Goal: Participate in discussion: Engage in conversation with other users on a specific topic

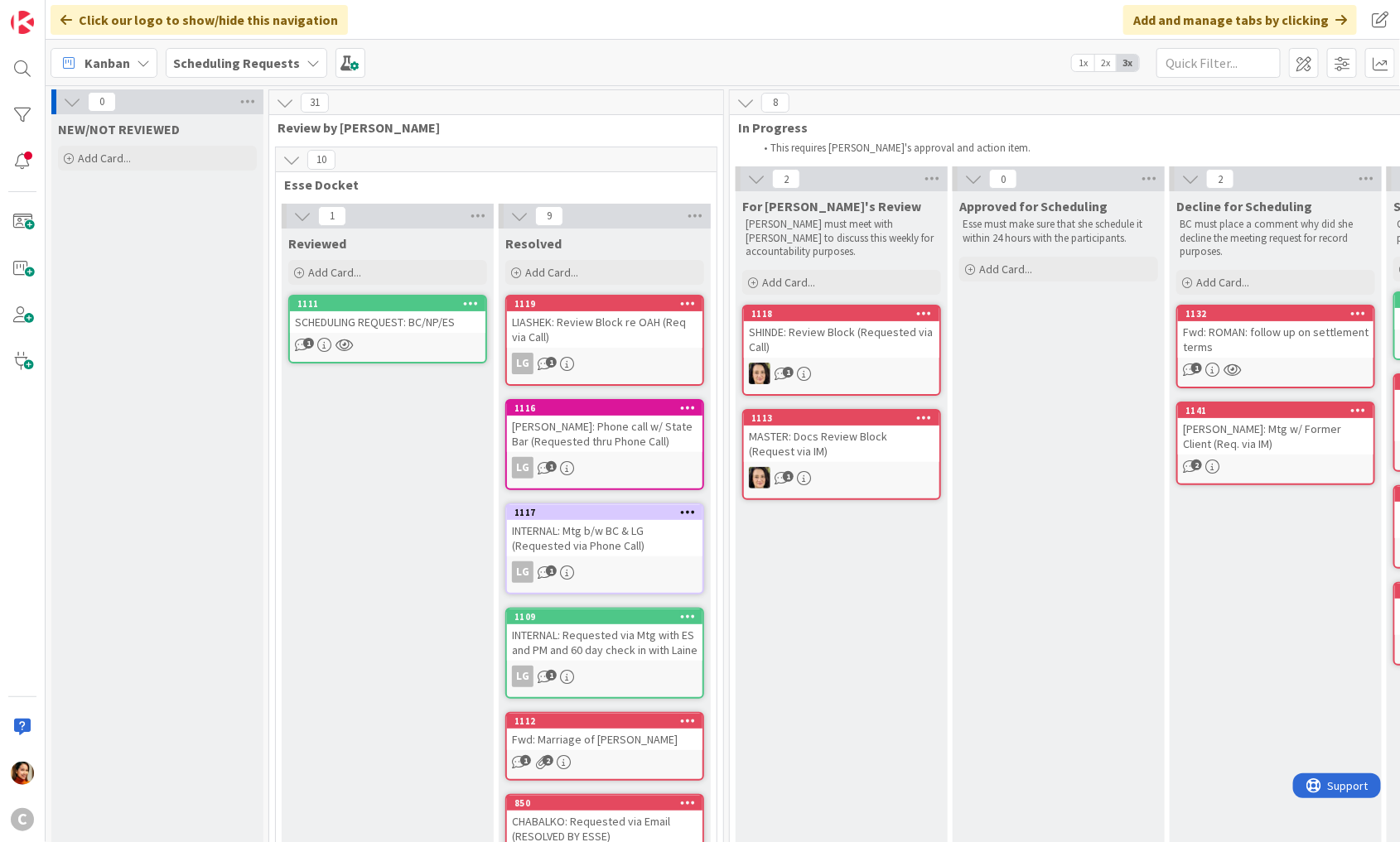
click at [279, 71] on span "Scheduling Requests" at bounding box center [237, 63] width 127 height 20
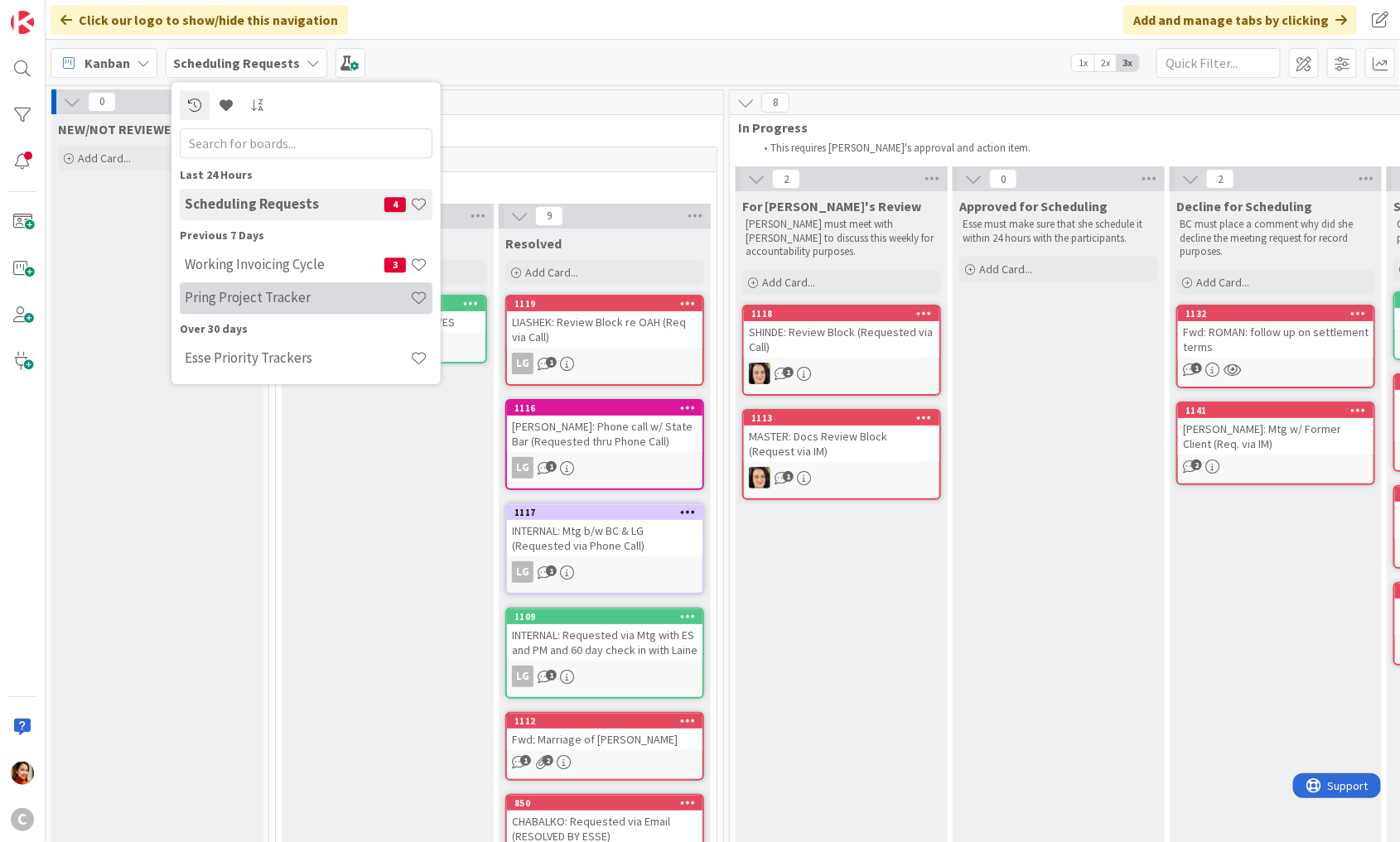
click at [229, 294] on h4 "Pring Project Tracker" at bounding box center [297, 298] width 226 height 16
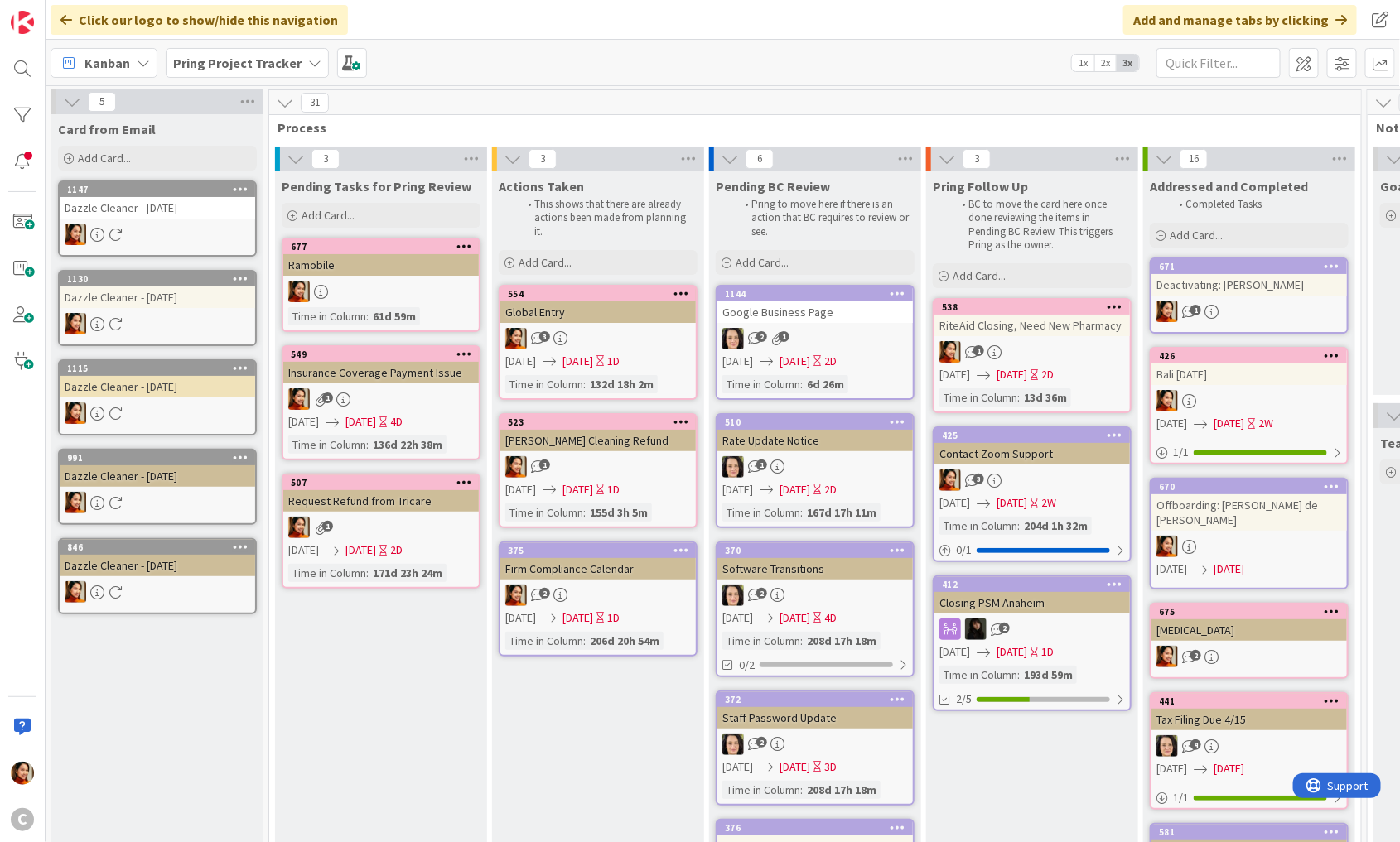
click at [854, 349] on div "1144 Google Business Page 2 1 [DATE] [DATE] 2D Time in [GEOGRAPHIC_DATA] : 6d 2…" at bounding box center [815, 342] width 199 height 115
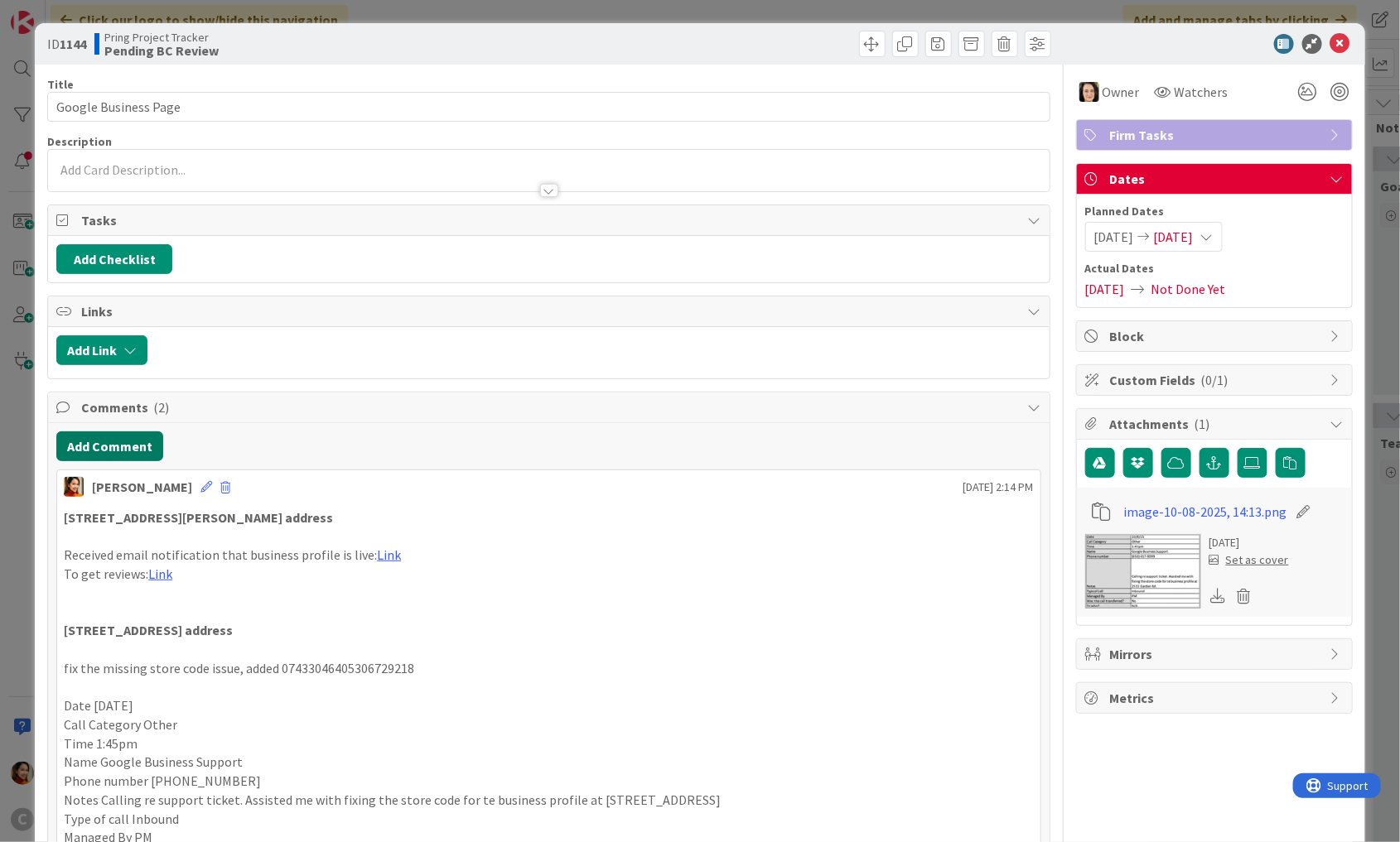
click at [119, 435] on button "Add Comment" at bounding box center [110, 446] width 107 height 30
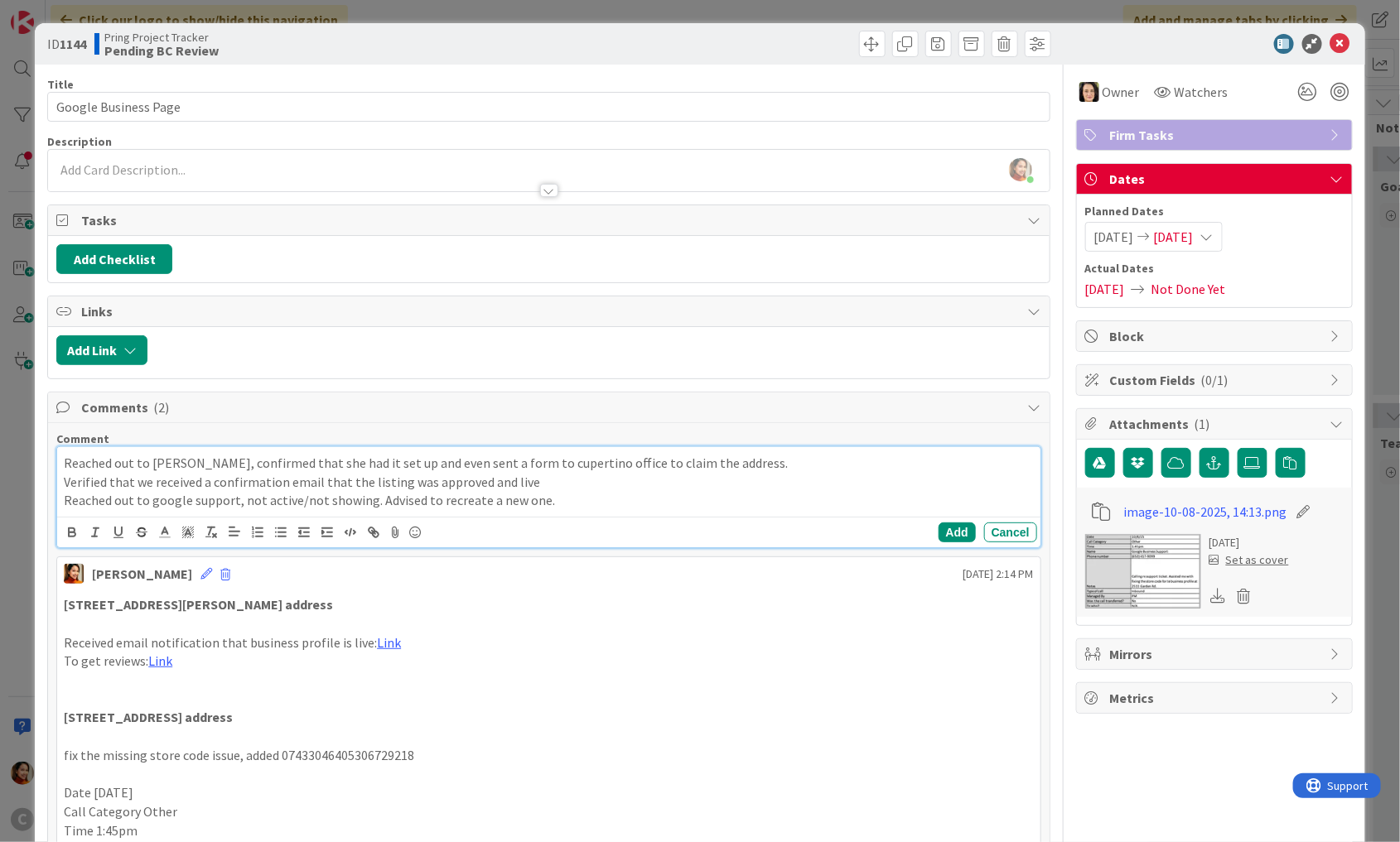
click at [826, 495] on p "Reached out to google support, not active/not showing. Advised to recreate a ne…" at bounding box center [548, 501] width 970 height 19
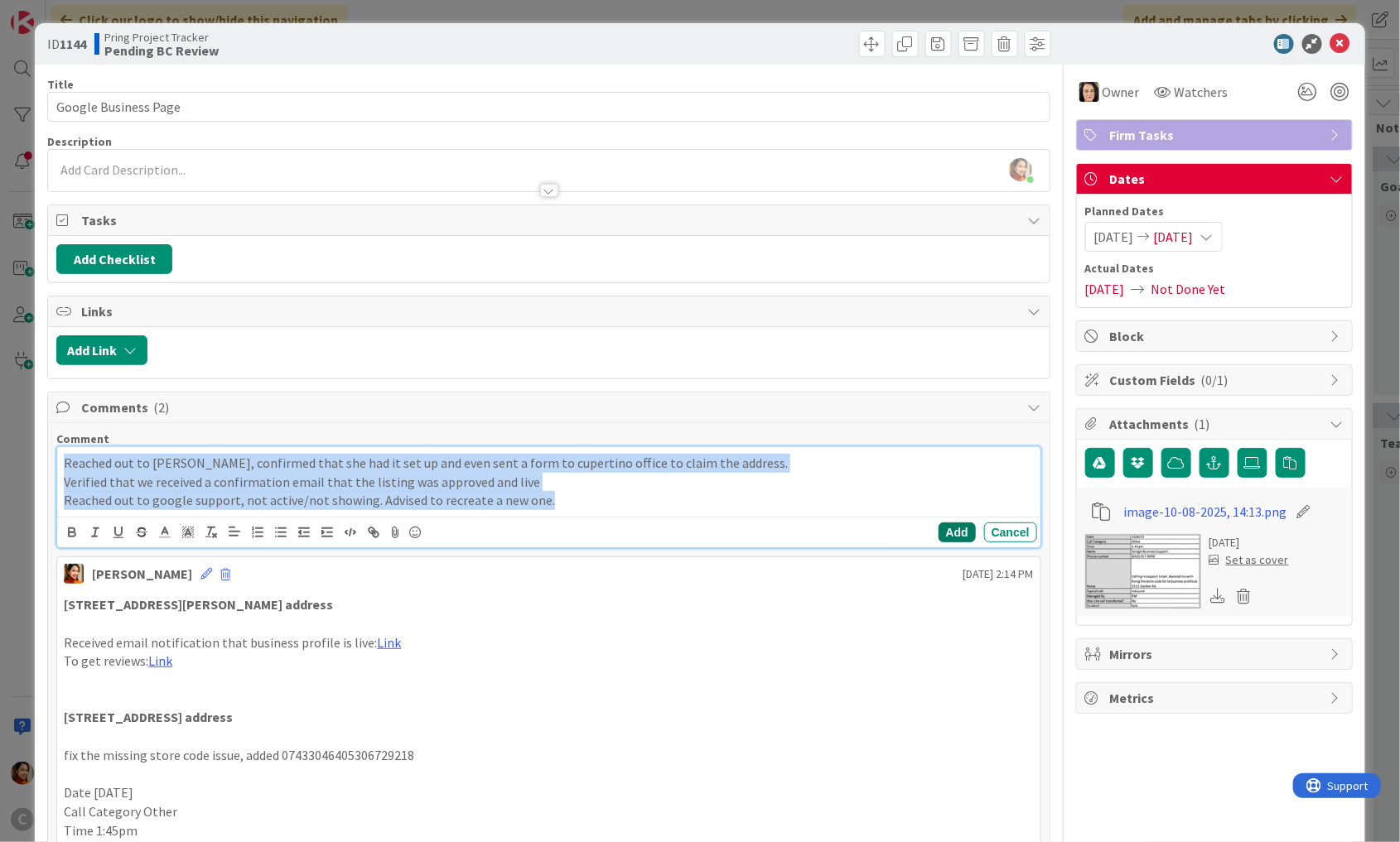
copy div "Reached out to [PERSON_NAME], confirmed that she had it set up and even sent a …"
click at [958, 525] on button "Add" at bounding box center [956, 532] width 37 height 20
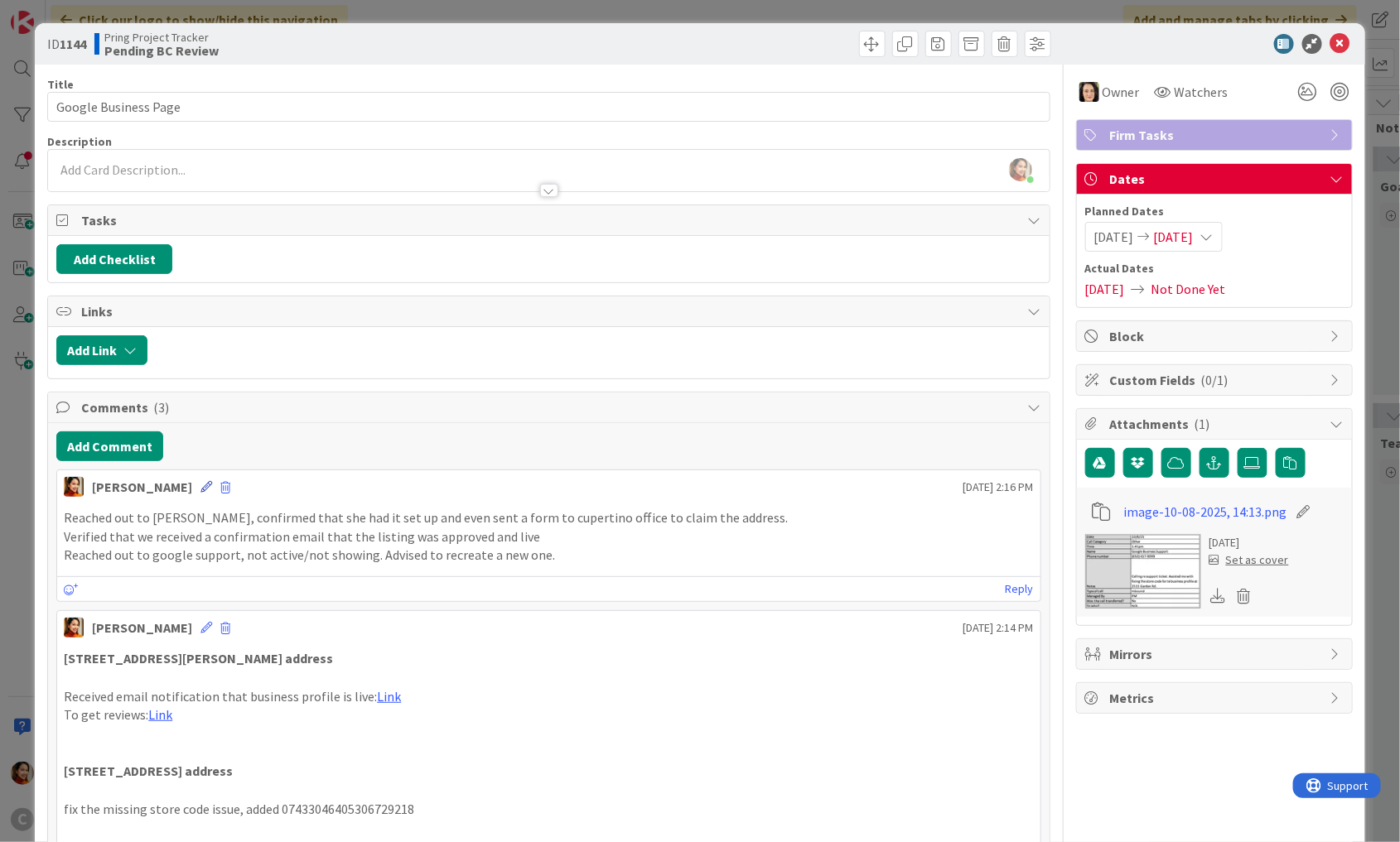
click at [201, 484] on icon at bounding box center [207, 487] width 12 height 12
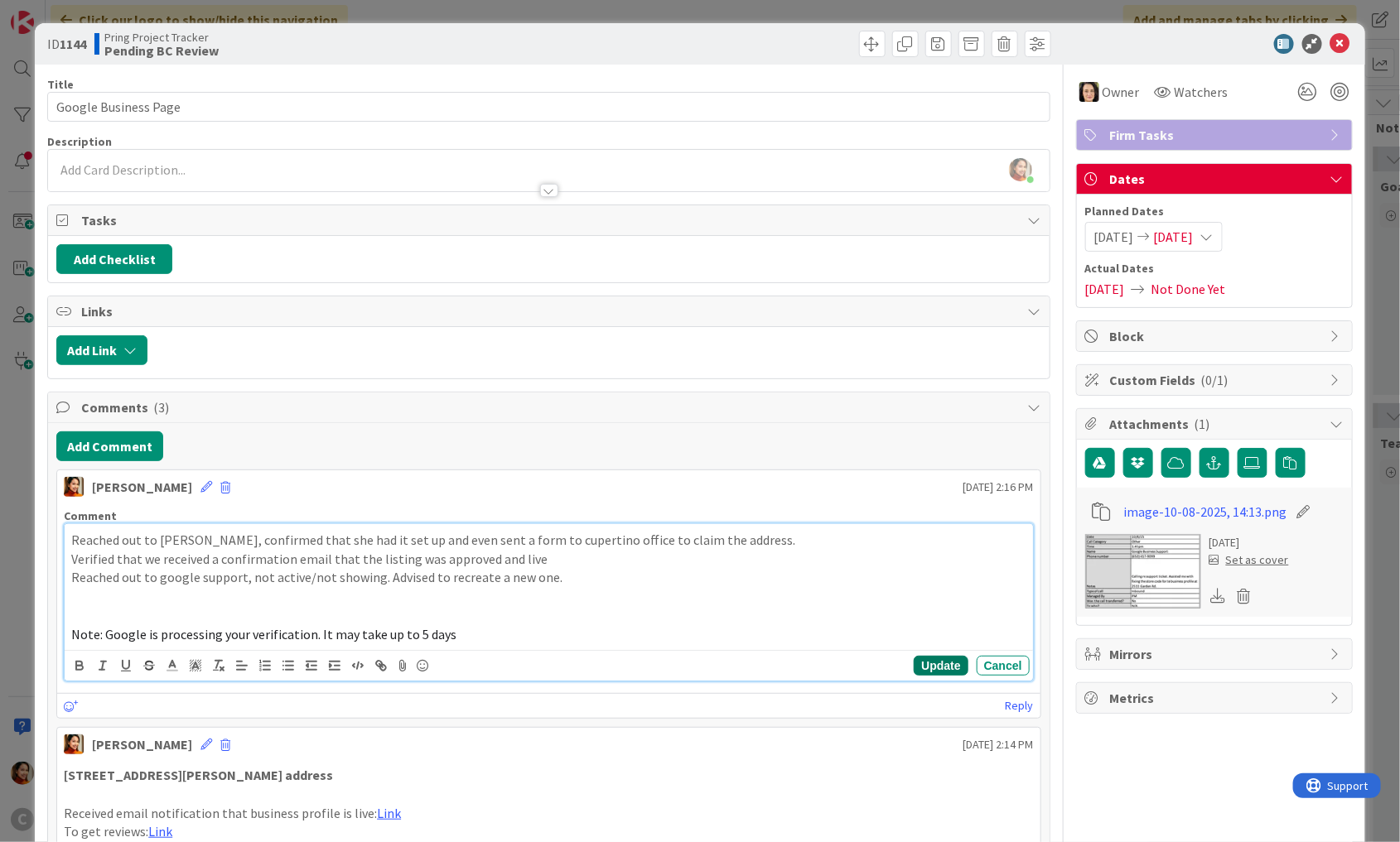
click at [934, 662] on button "Update" at bounding box center [940, 665] width 54 height 20
